Goal: Transaction & Acquisition: Download file/media

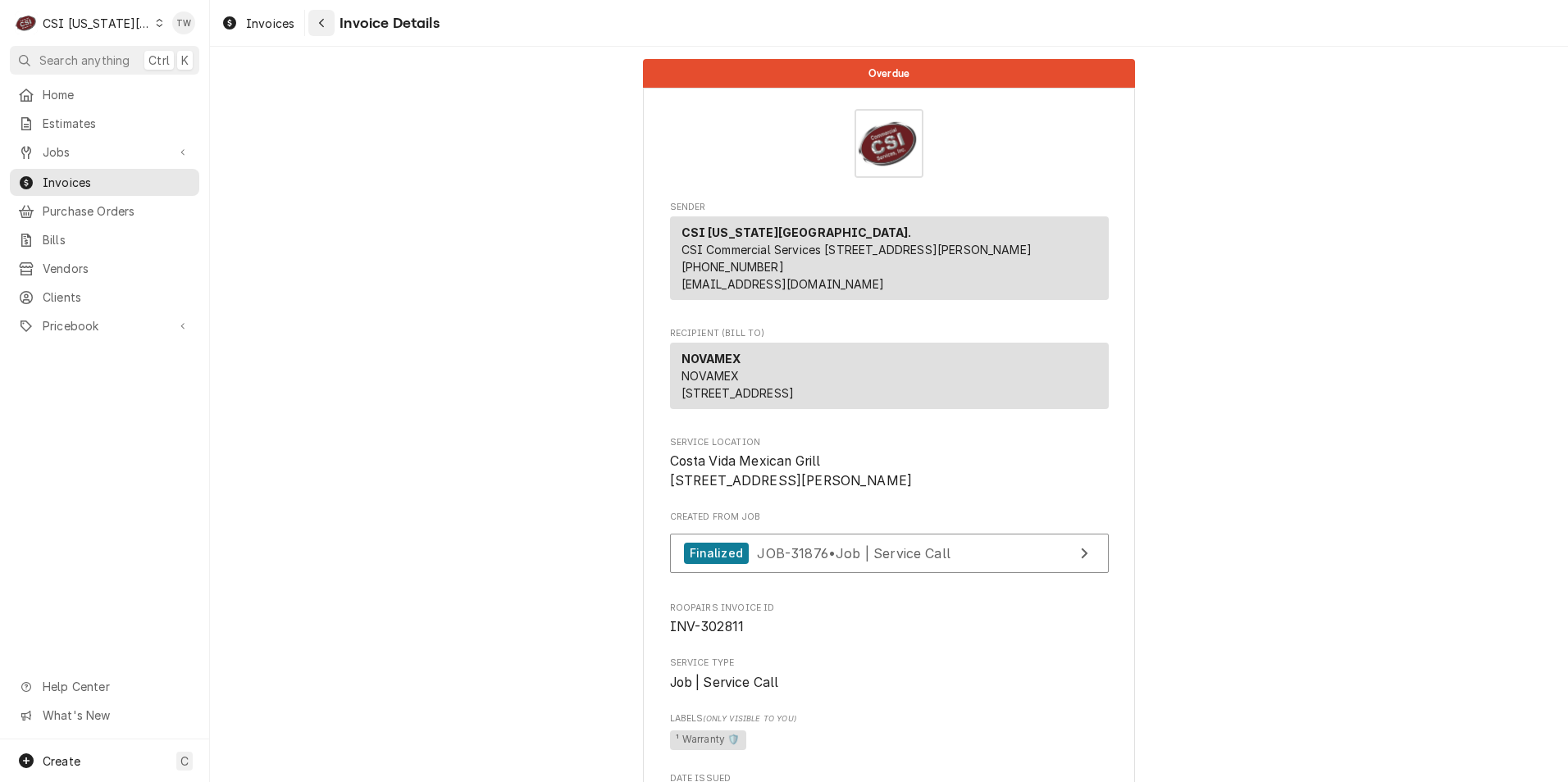
click at [326, 20] on div "Navigate back" at bounding box center [321, 23] width 16 height 16
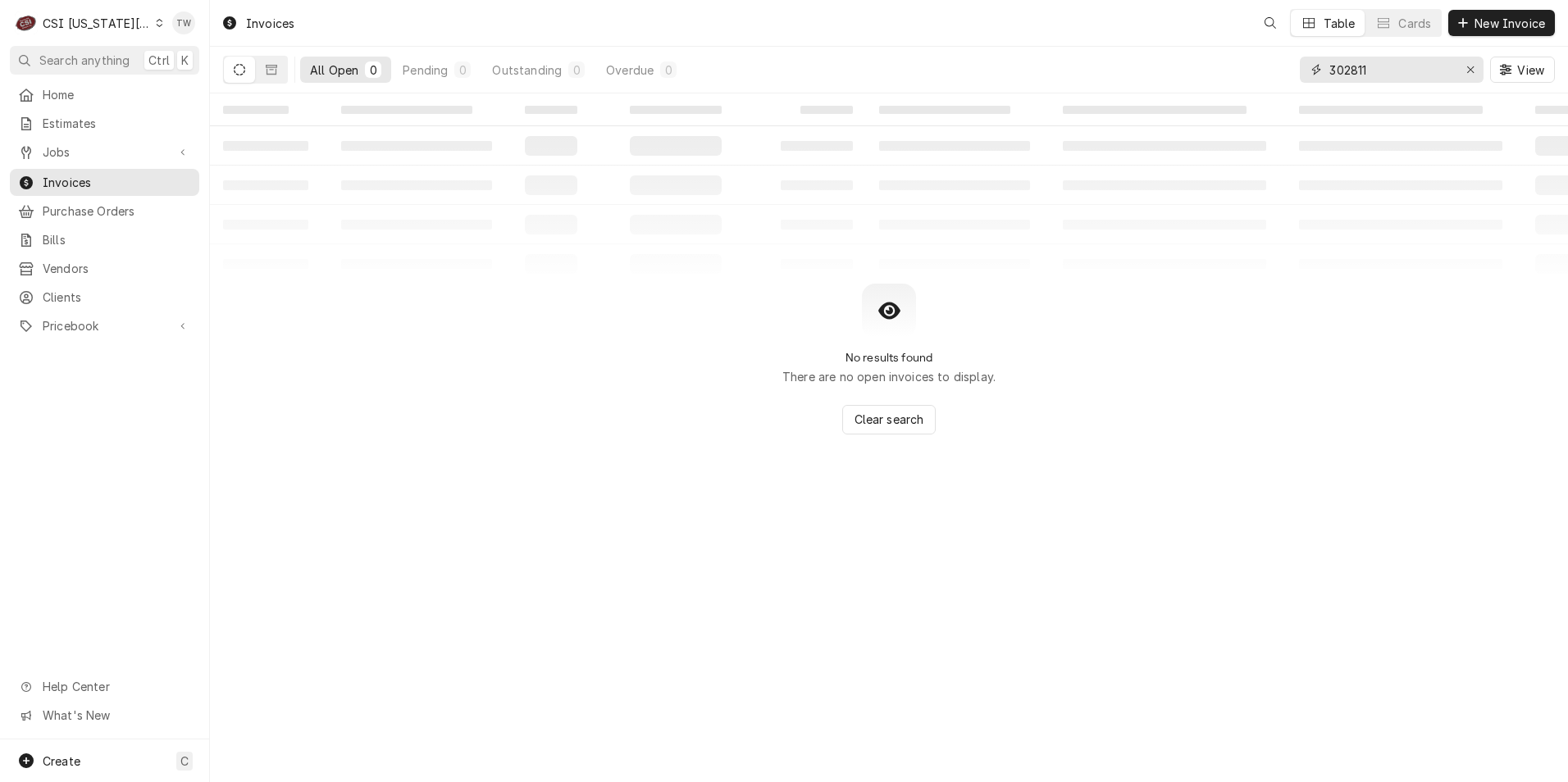
drag, startPoint x: 1387, startPoint y: 70, endPoint x: 1111, endPoint y: 47, distance: 277.0
click at [1111, 47] on div "All Open 0 Pending 0 Outstanding 0 Overdue 0 302811 View" at bounding box center [889, 70] width 1332 height 46
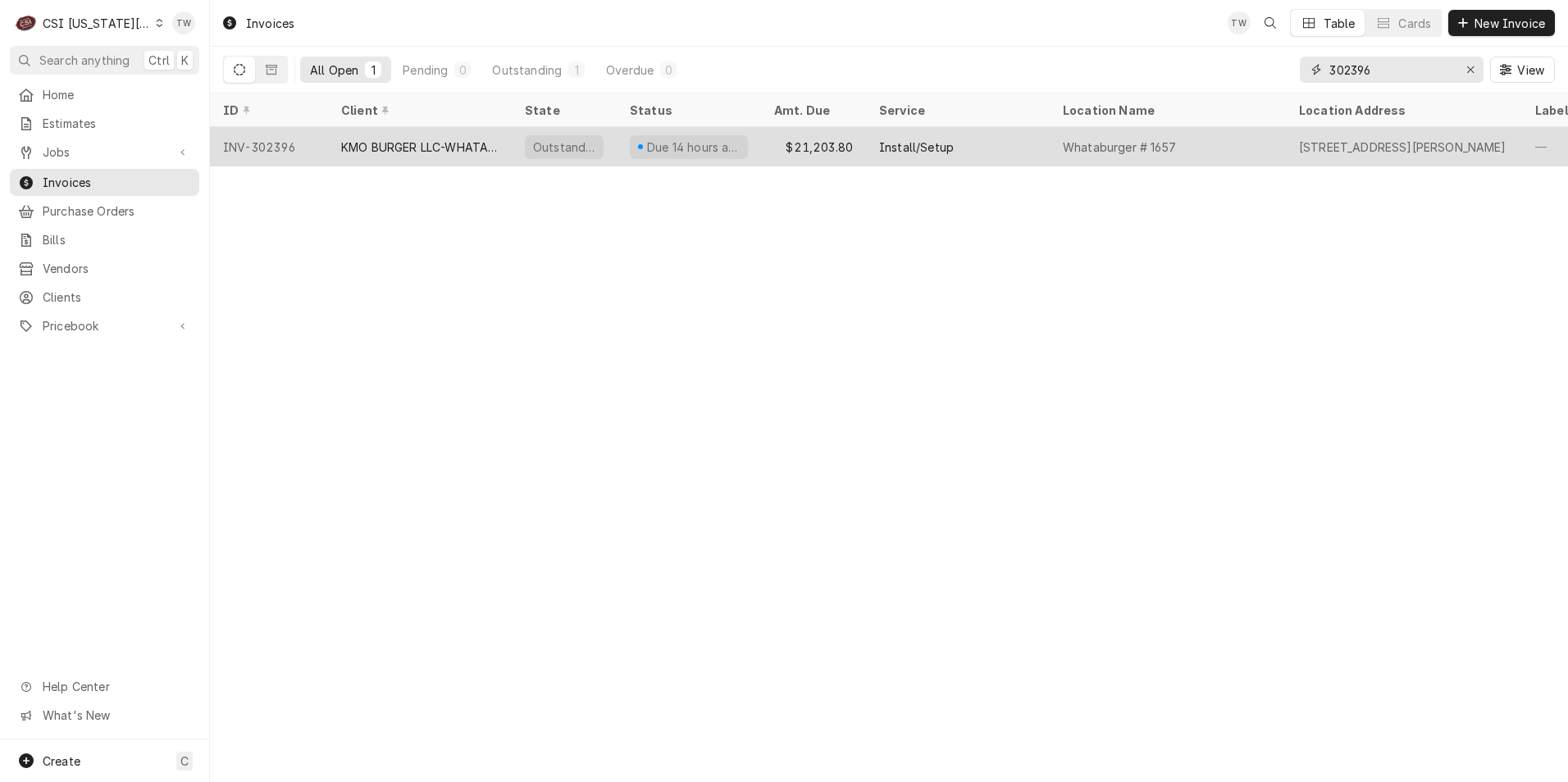
type input "302396"
click at [502, 140] on div "KMO BURGER LLC-WHATABURGER" at bounding box center [419, 146] width 184 height 39
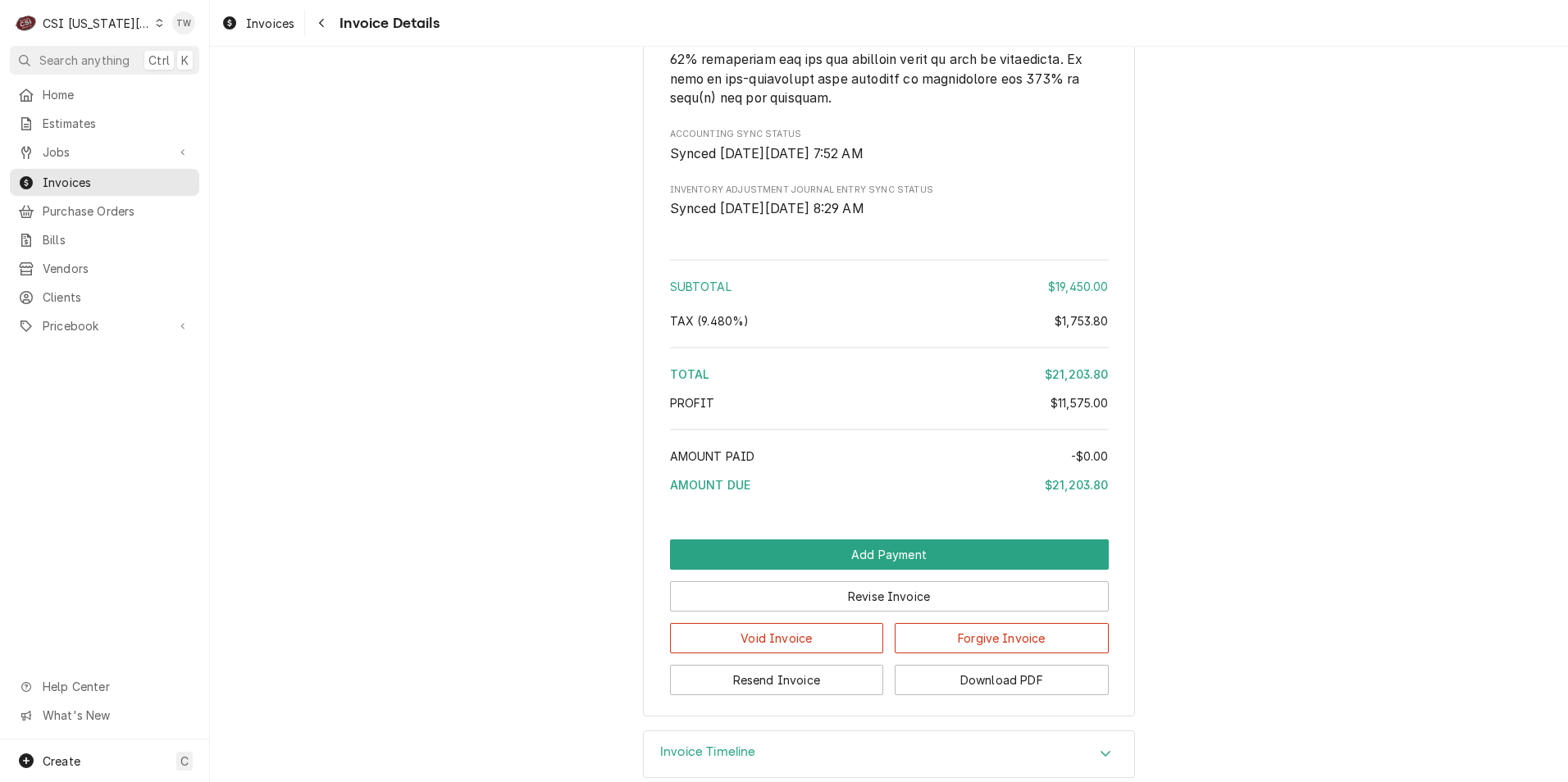
scroll to position [3283, 0]
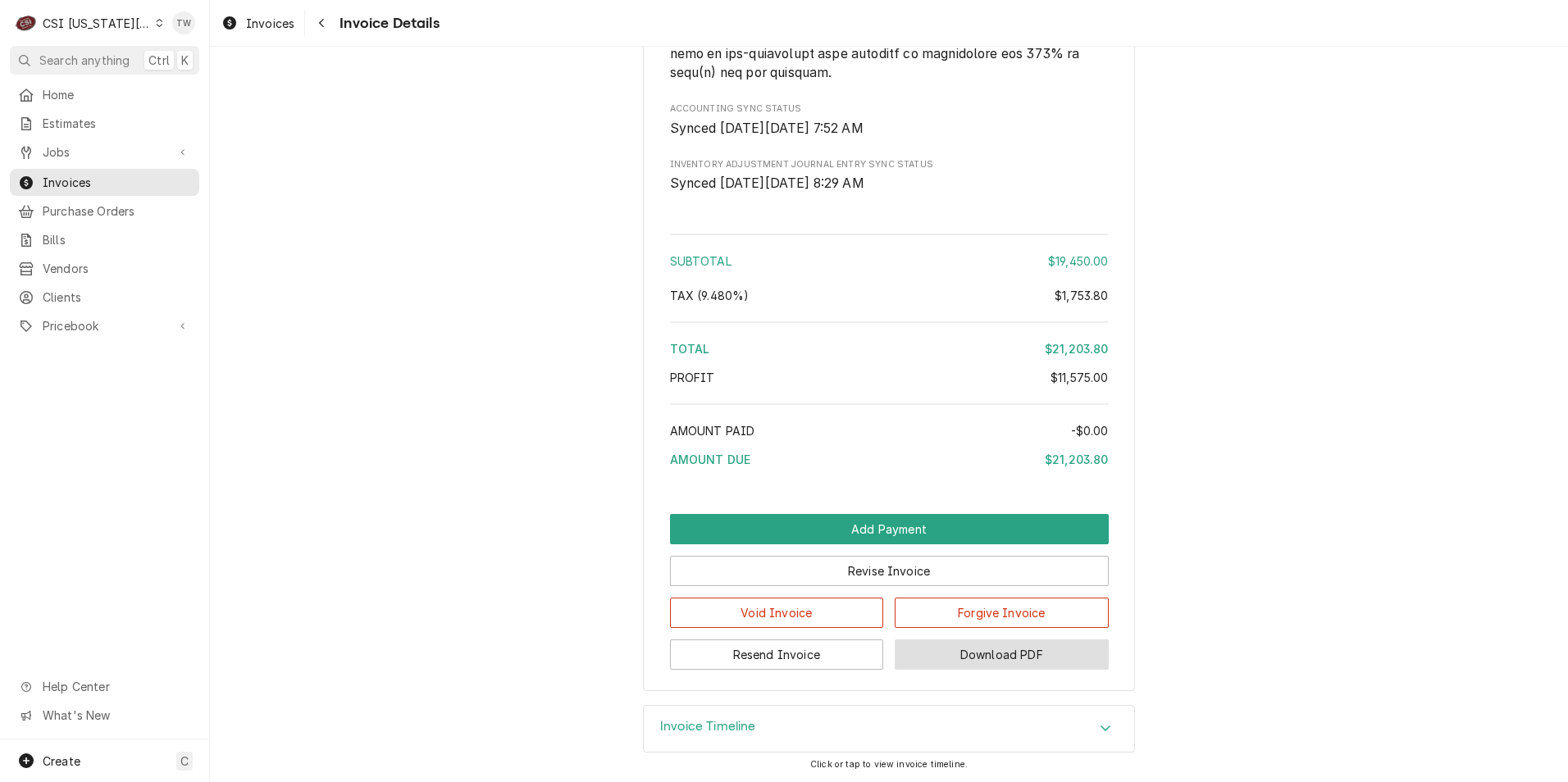
click at [1045, 666] on button "Download PDF" at bounding box center [1001, 654] width 214 height 30
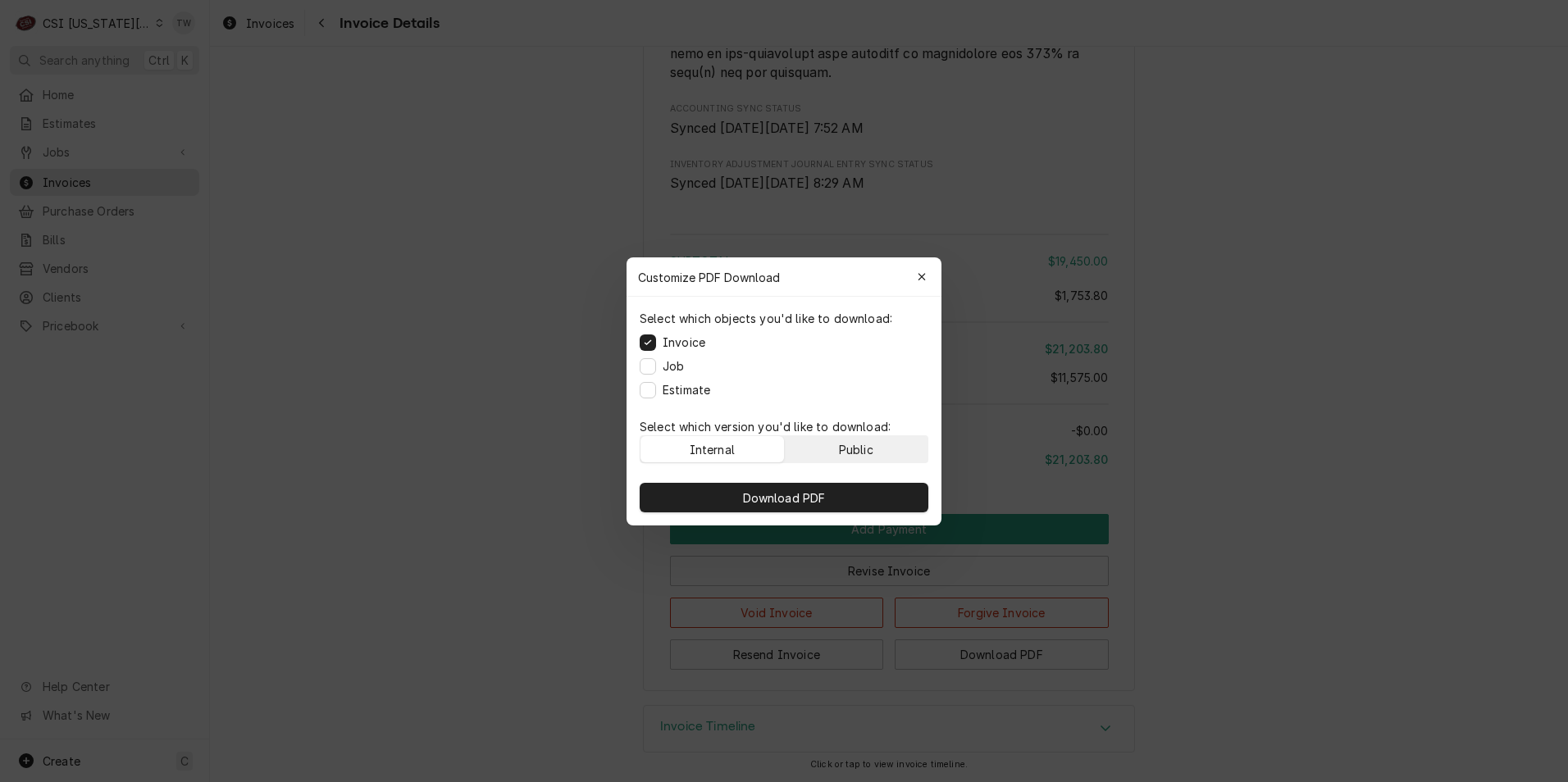
click at [883, 456] on button "Public" at bounding box center [857, 449] width 144 height 27
click at [850, 500] on button "Download PDF" at bounding box center [783, 497] width 289 height 29
